Goal: Communication & Community: Answer question/provide support

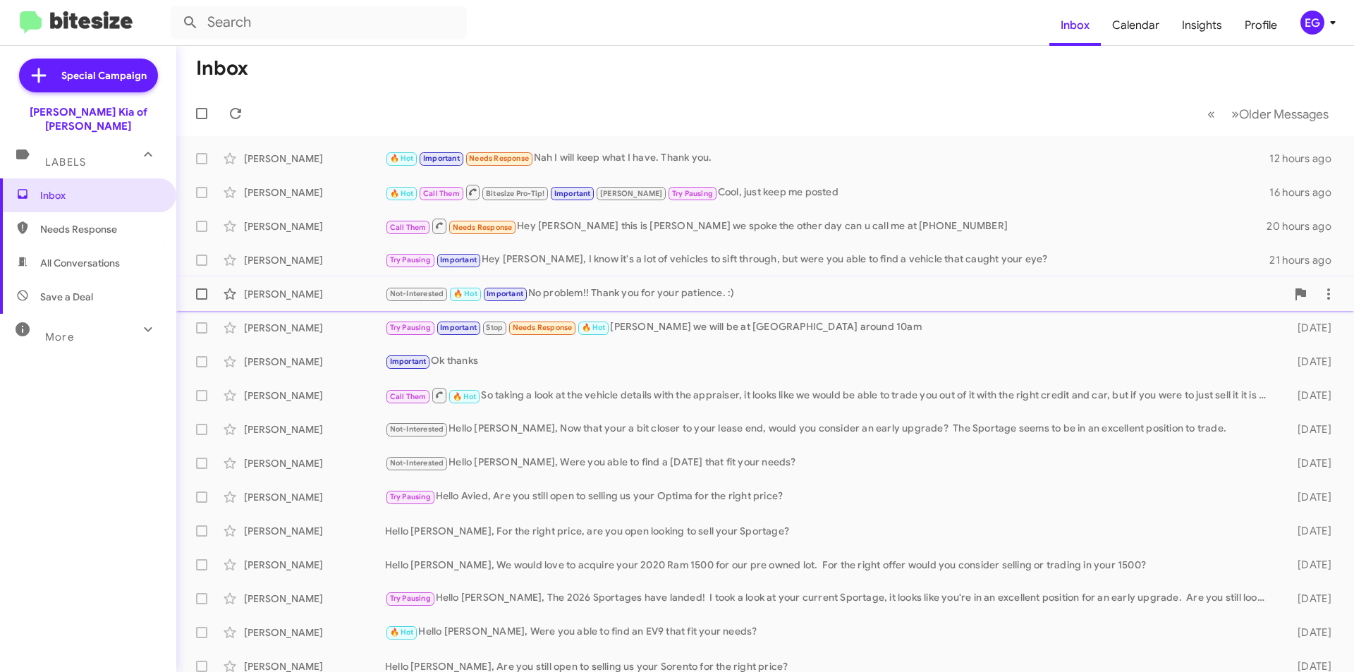
click at [315, 296] on div "[PERSON_NAME]" at bounding box center [314, 294] width 141 height 14
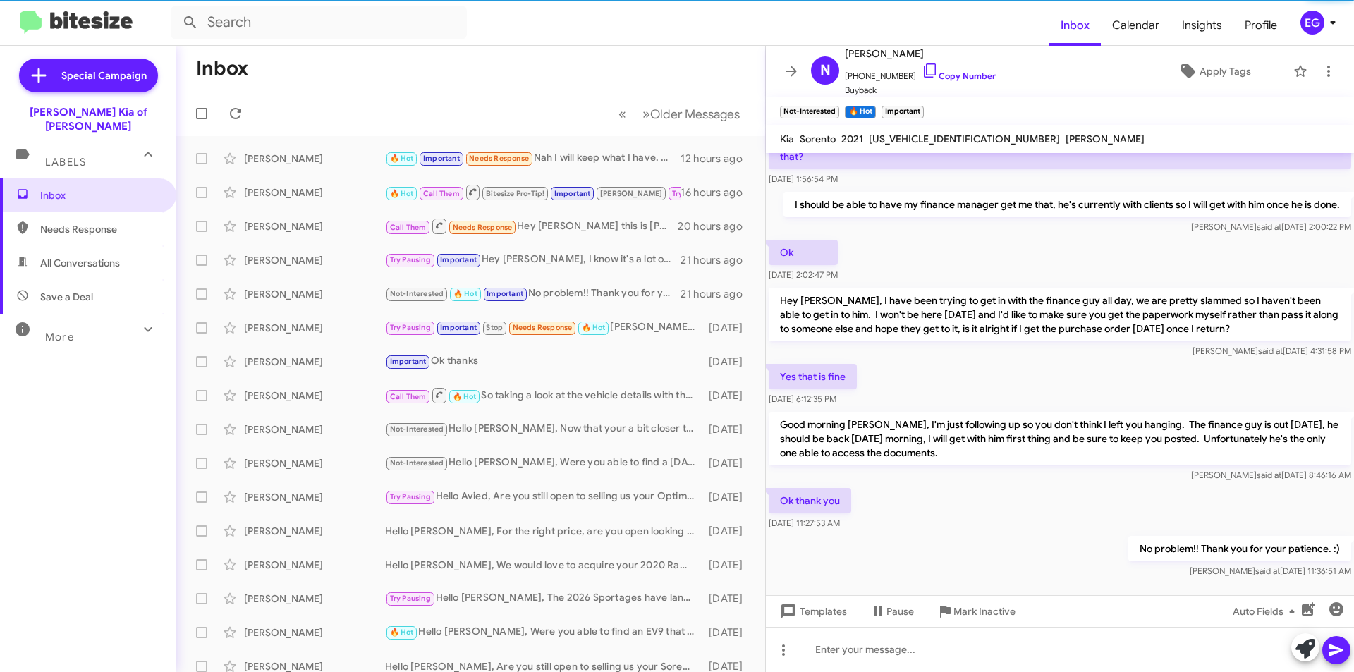
scroll to position [204, 0]
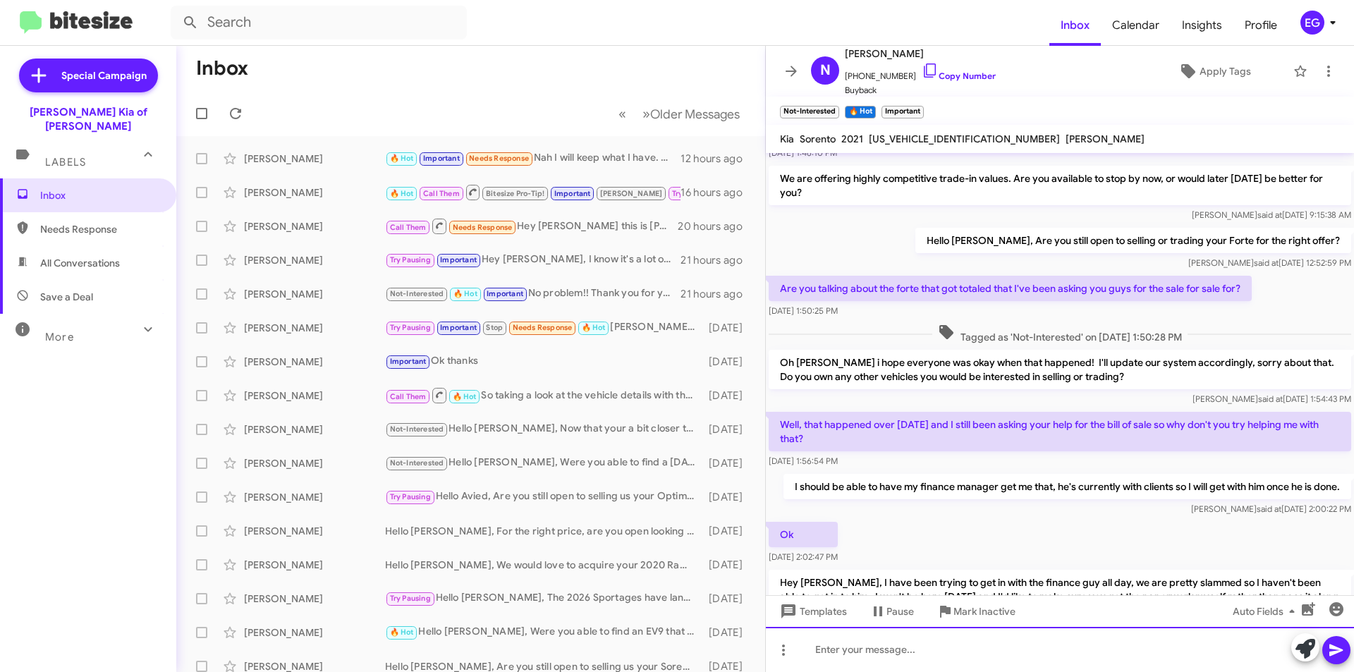
click at [849, 649] on div at bounding box center [1060, 649] width 588 height 45
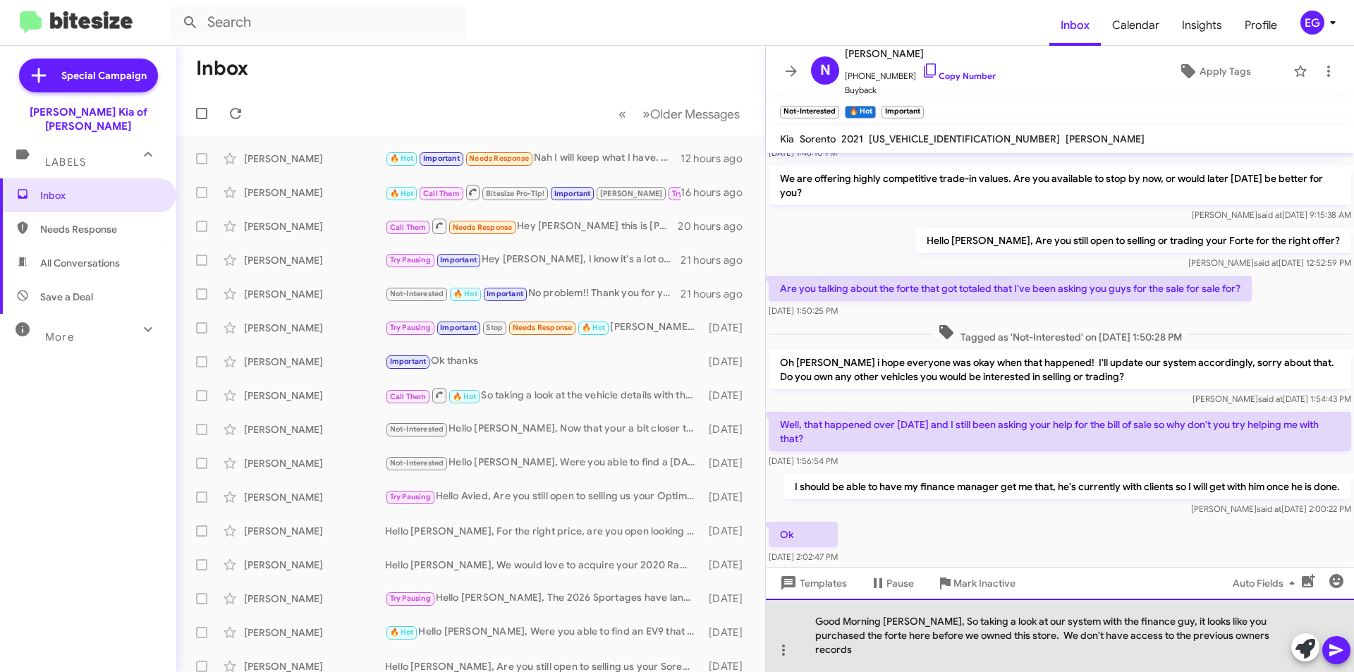
click at [1260, 648] on div "Good Morning [PERSON_NAME], So taking a look at our system with the finance guy…" at bounding box center [1060, 635] width 588 height 73
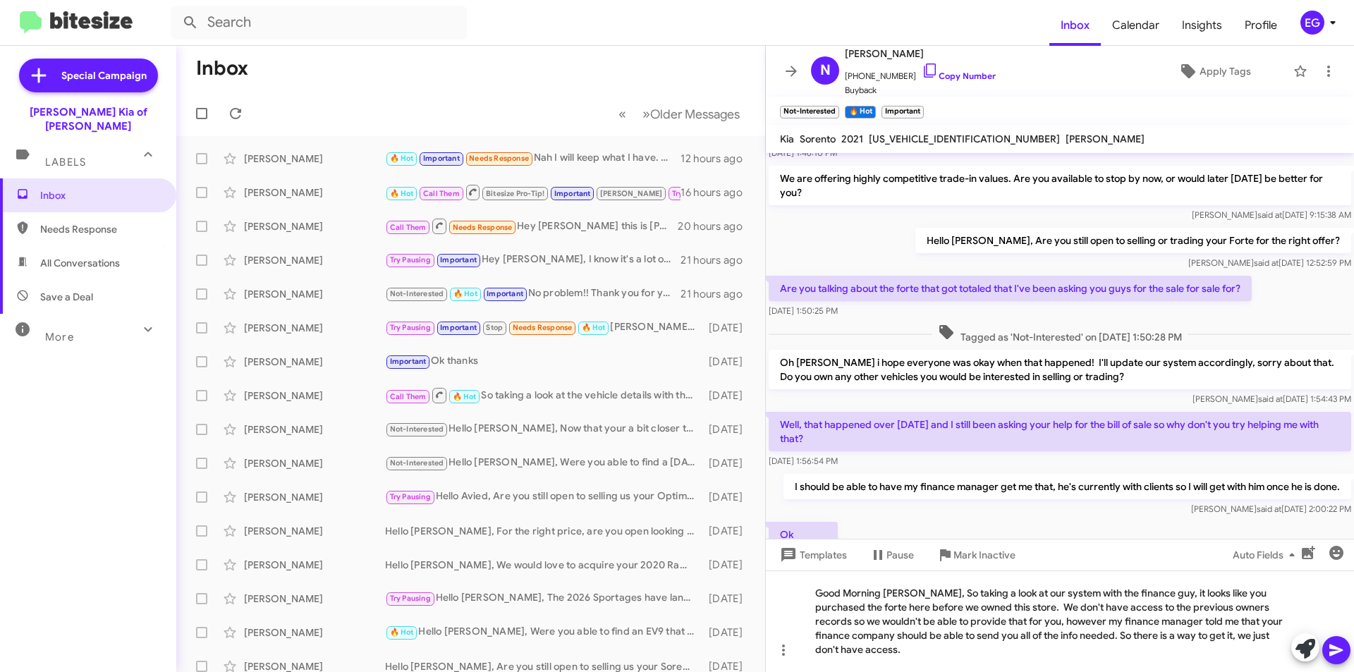
click at [1343, 646] on icon at bounding box center [1336, 650] width 17 height 17
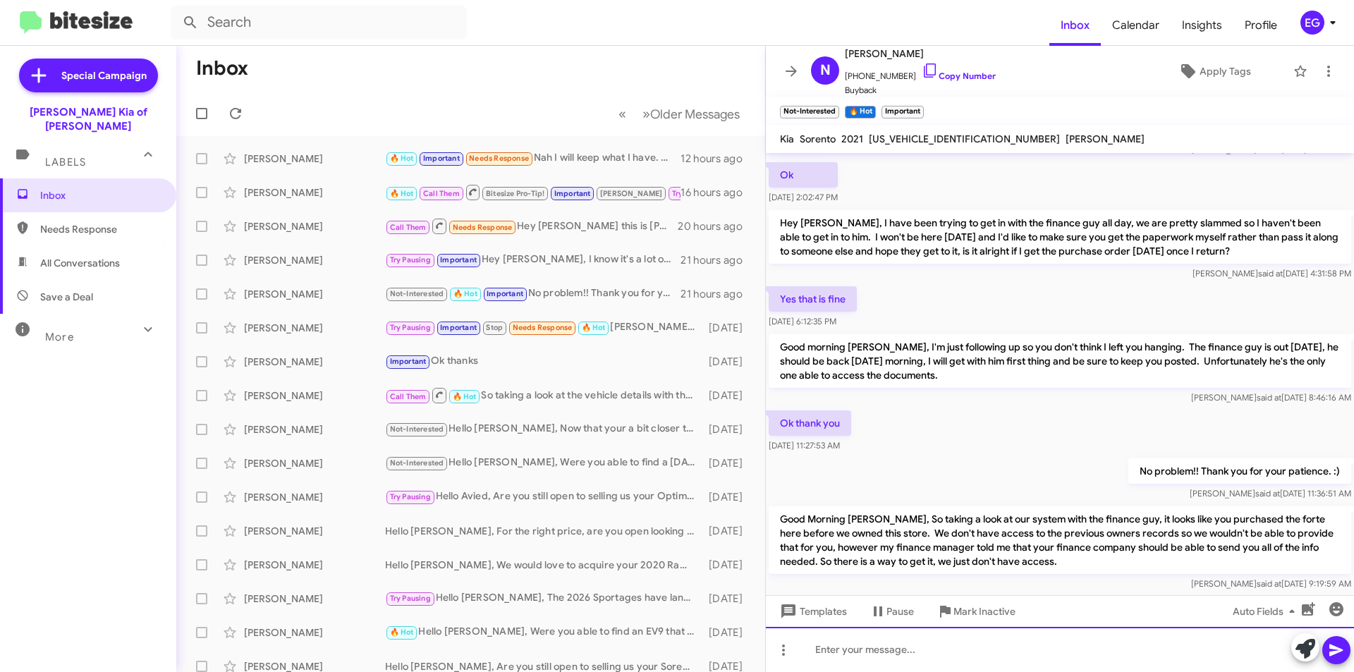
scroll to position [609, 0]
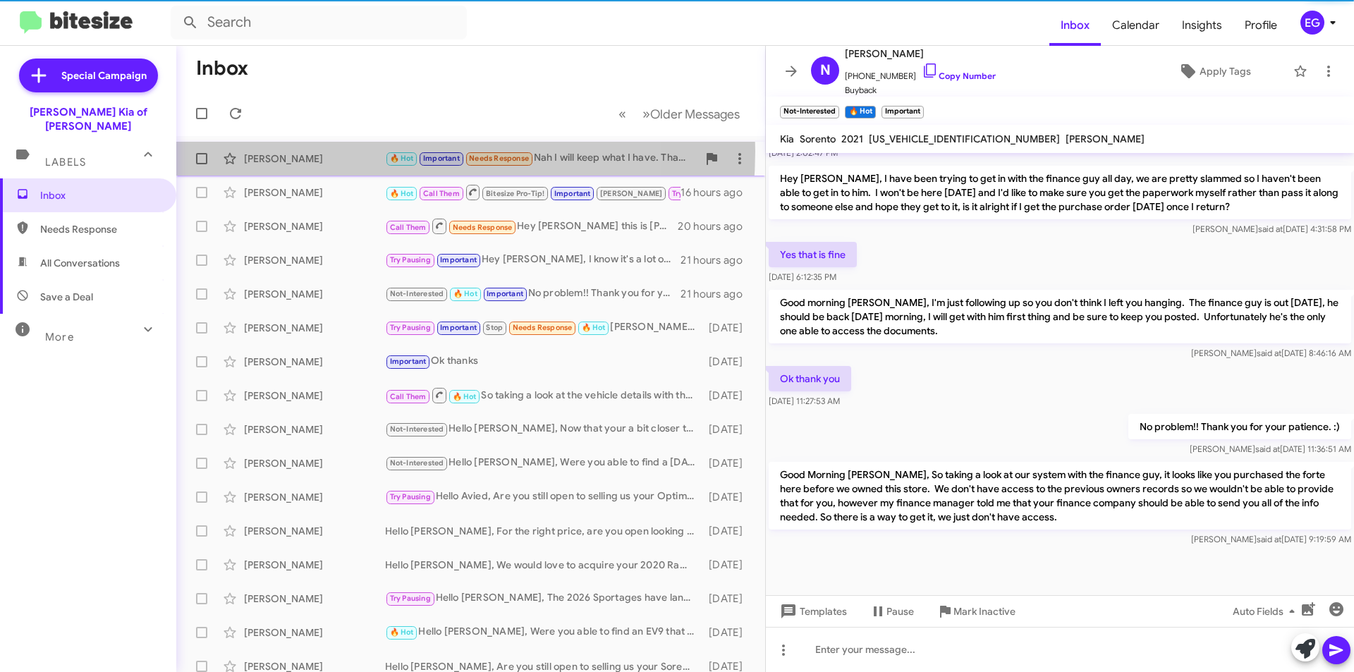
click at [350, 151] on div "[PERSON_NAME] 🔥 Hot Important Needs Response Nah I will keep what I have. Thank…" at bounding box center [471, 159] width 566 height 28
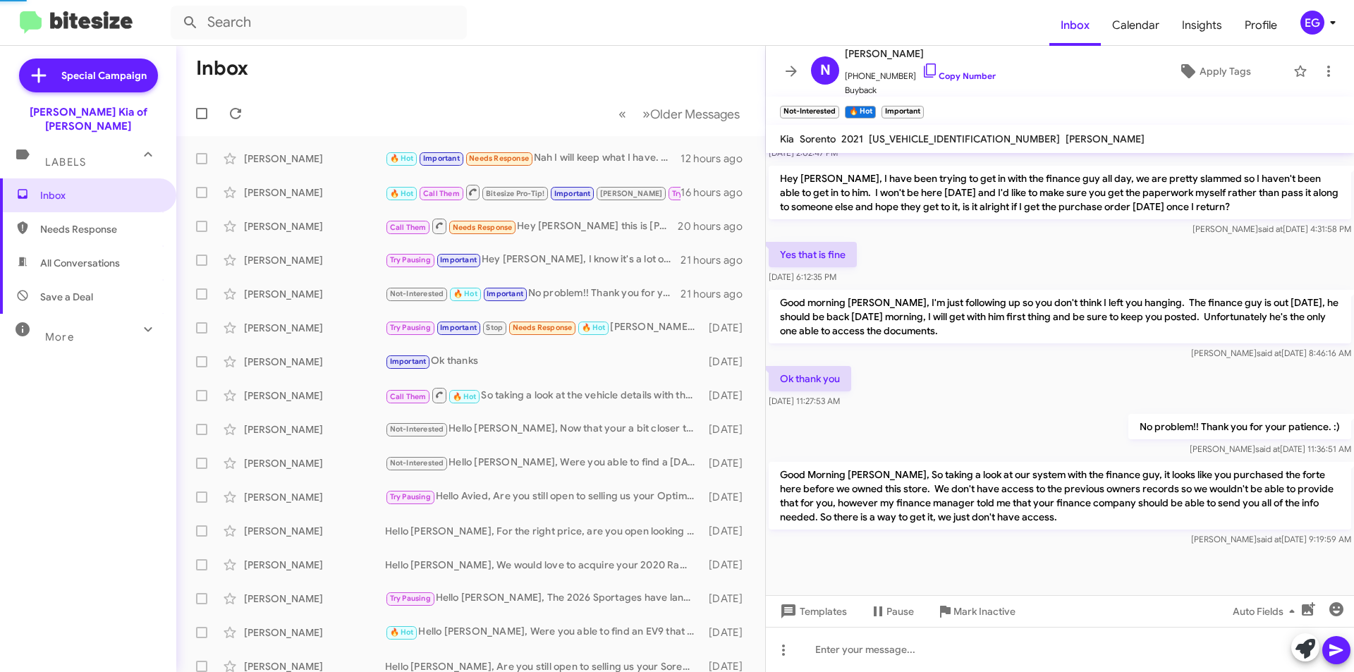
scroll to position [644, 0]
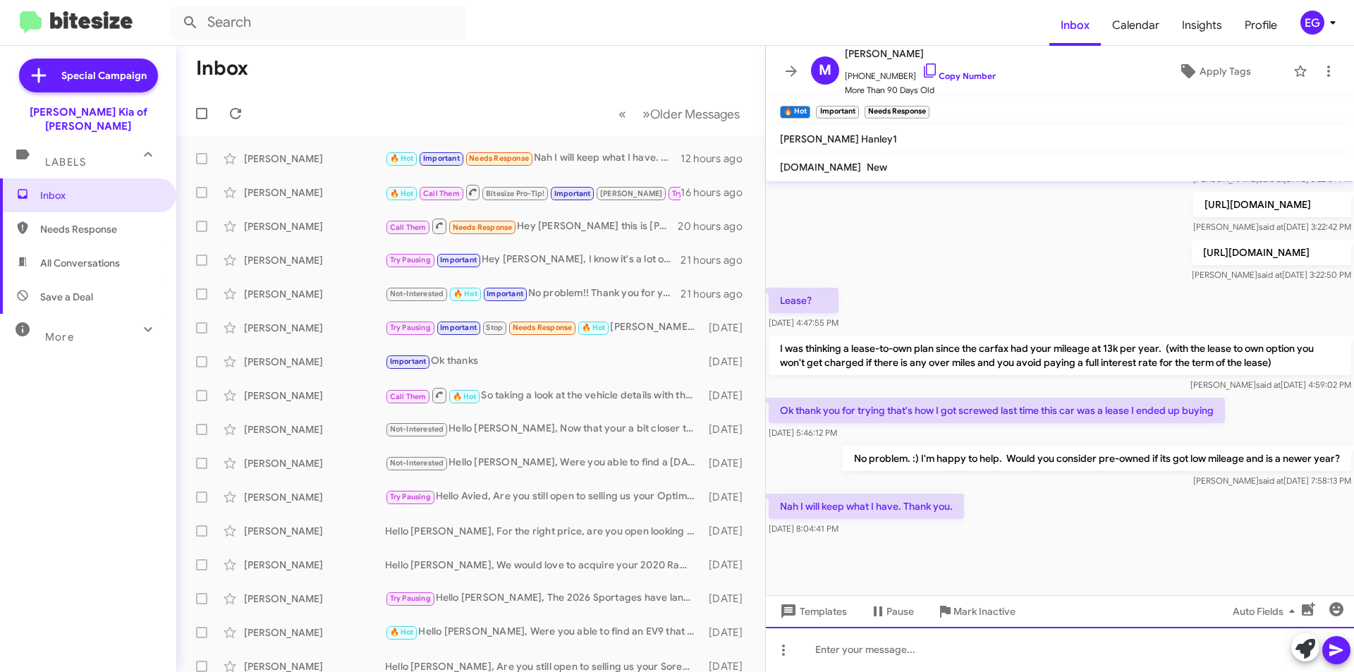
click at [878, 651] on div at bounding box center [1060, 649] width 588 height 45
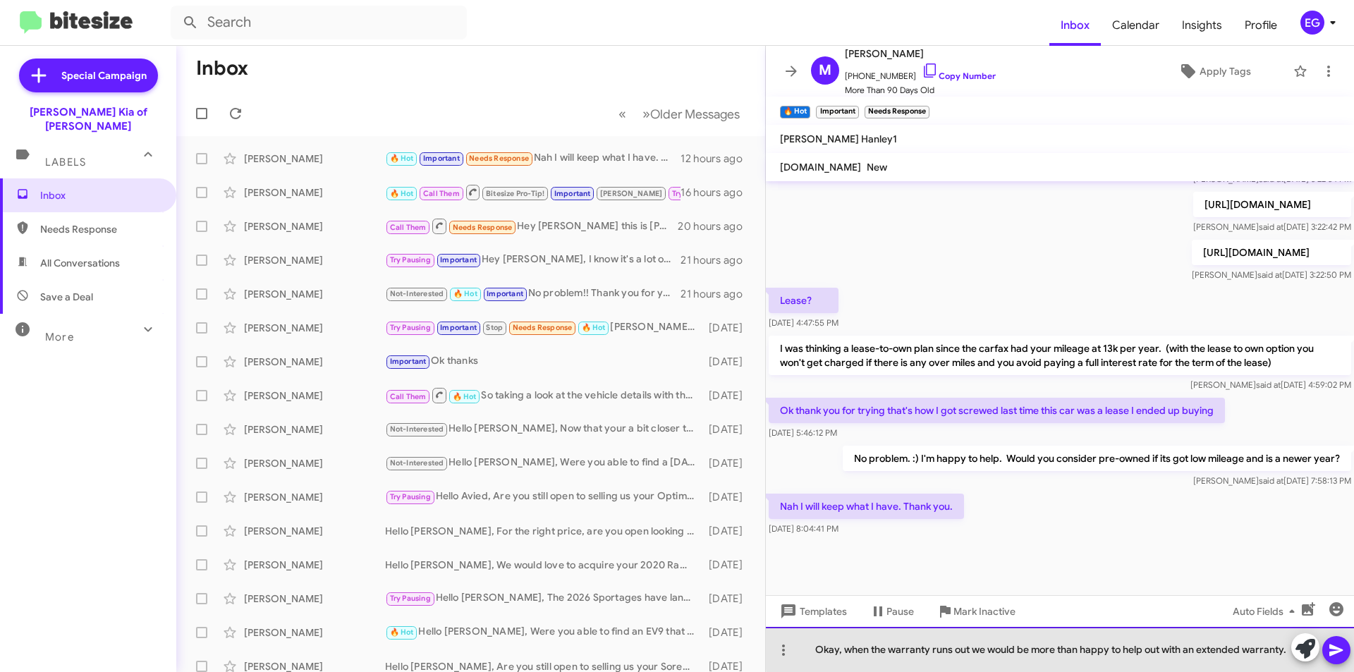
click at [1147, 647] on div "Okay, when the warranty runs out we would be more than happy to help out with a…" at bounding box center [1060, 649] width 588 height 45
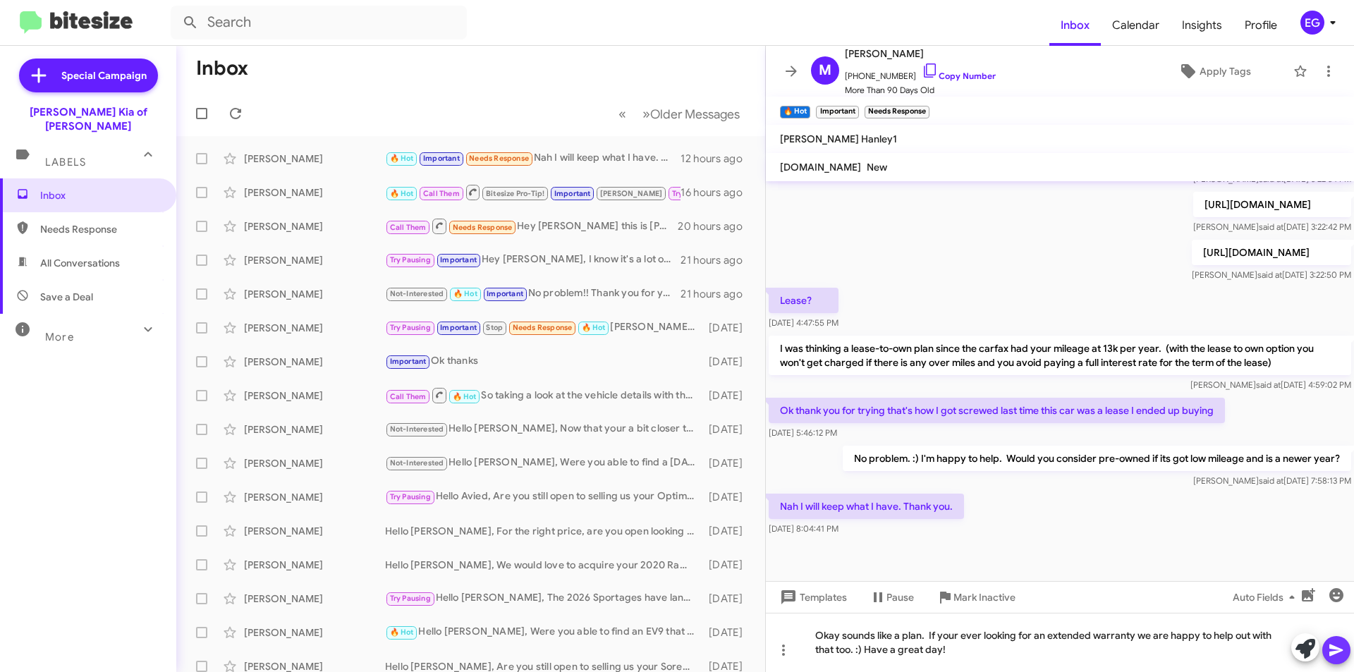
click at [1333, 647] on icon at bounding box center [1335, 651] width 13 height 12
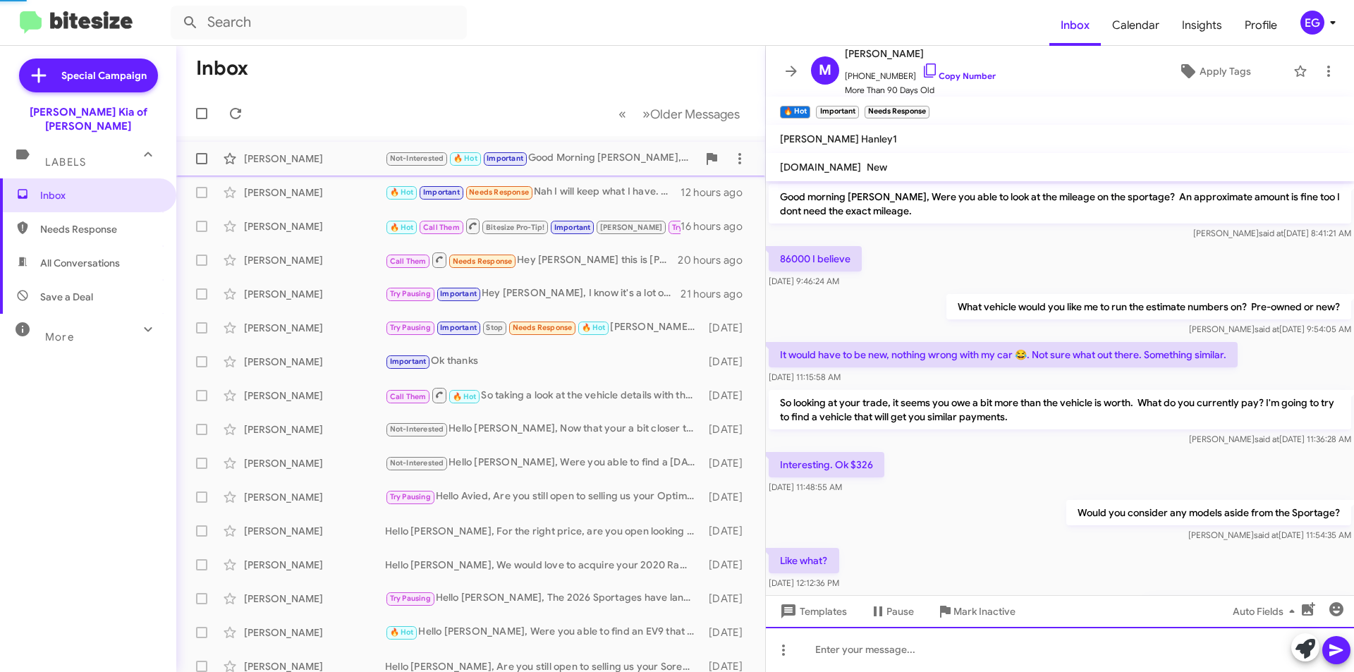
scroll to position [71, 0]
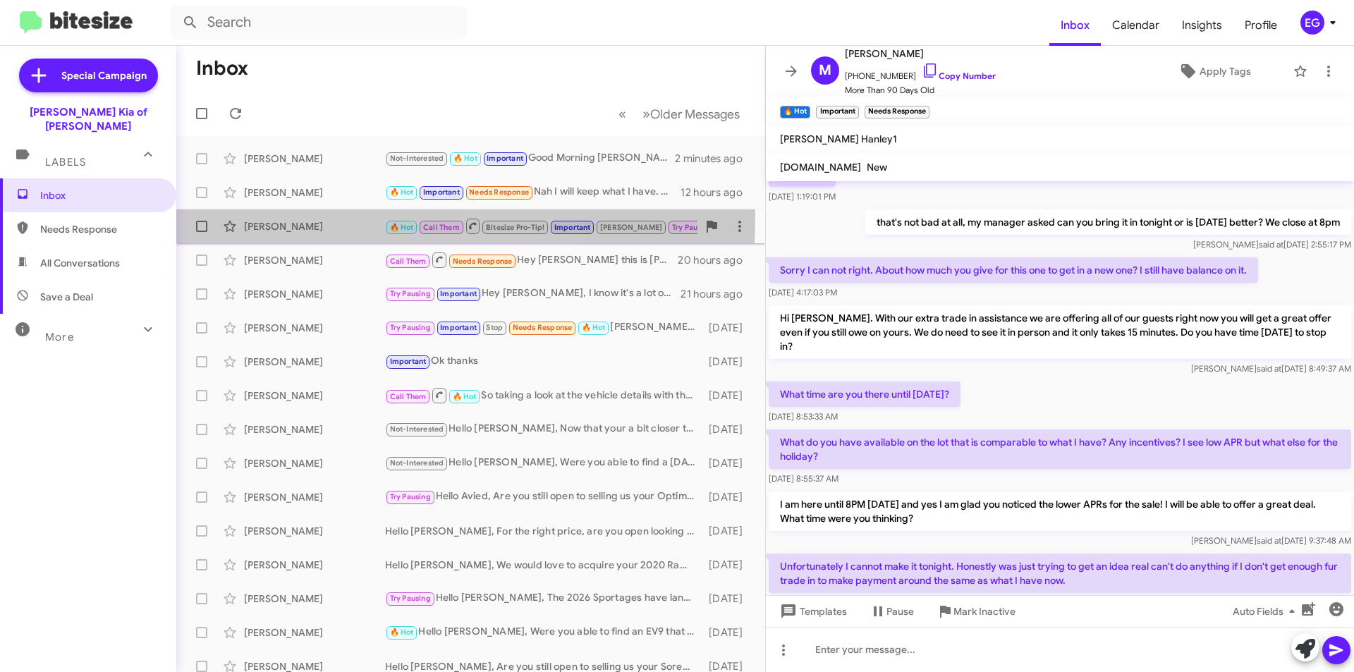
click at [311, 218] on div "[PERSON_NAME] 🔥 Hot Call Them Bitesize Pro-Tip! Important [PERSON_NAME] Try Pau…" at bounding box center [471, 226] width 566 height 28
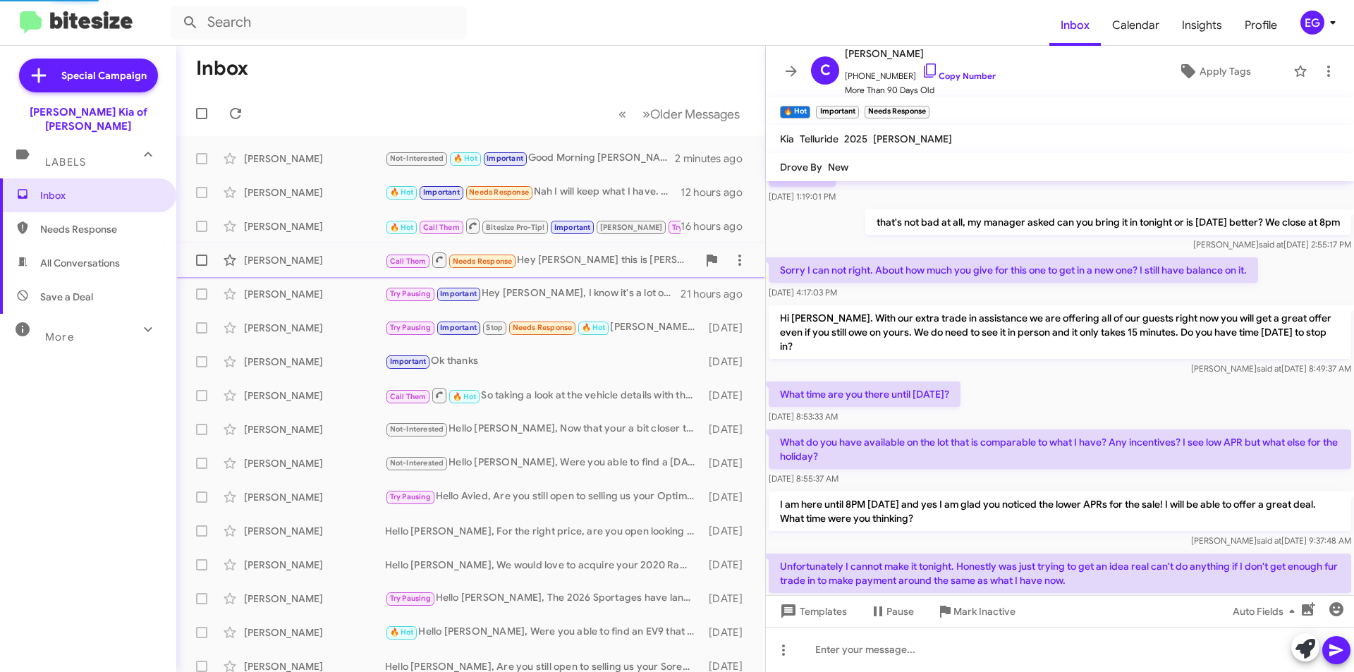
scroll to position [628, 0]
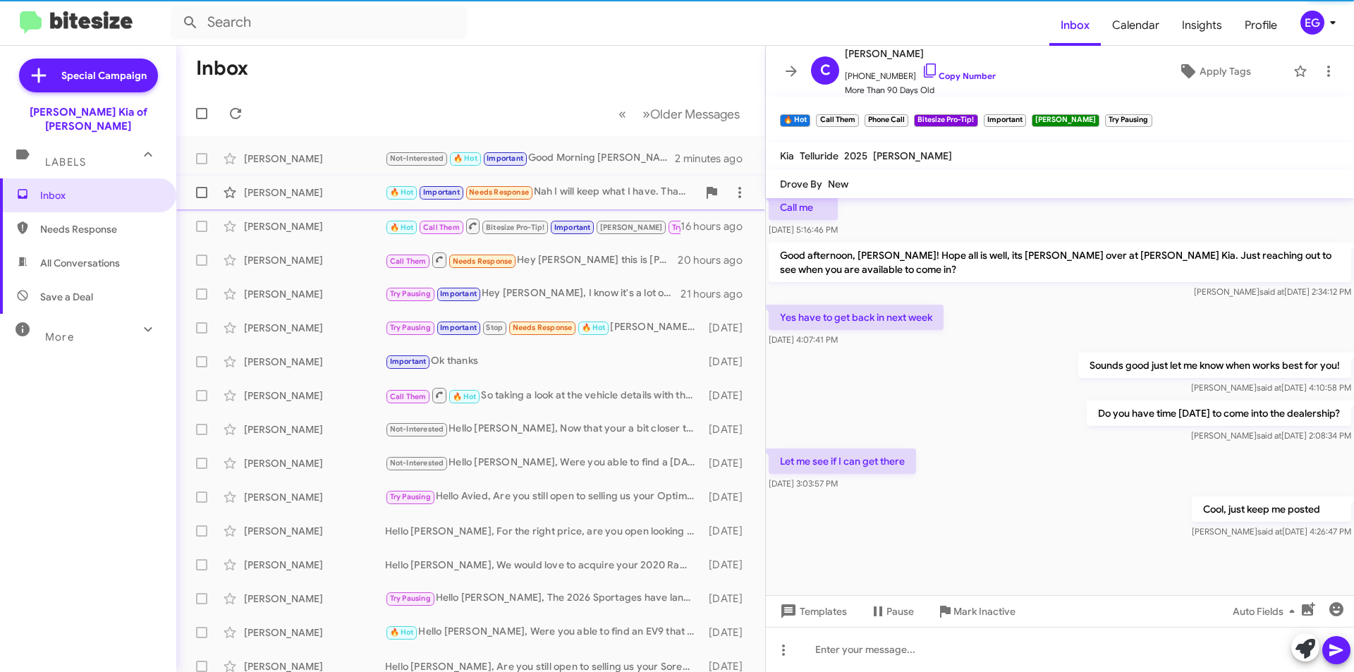
click at [309, 190] on div "[PERSON_NAME]" at bounding box center [314, 192] width 141 height 14
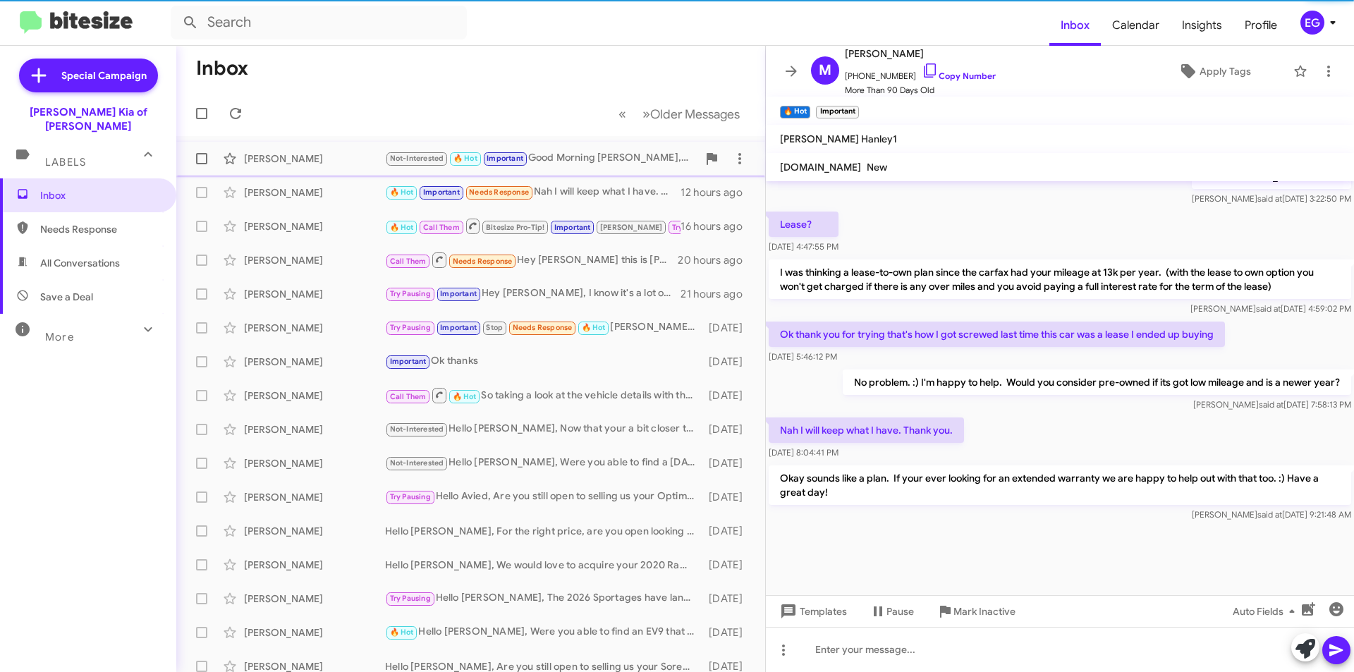
scroll to position [672, 0]
